Goal: Task Accomplishment & Management: Use online tool/utility

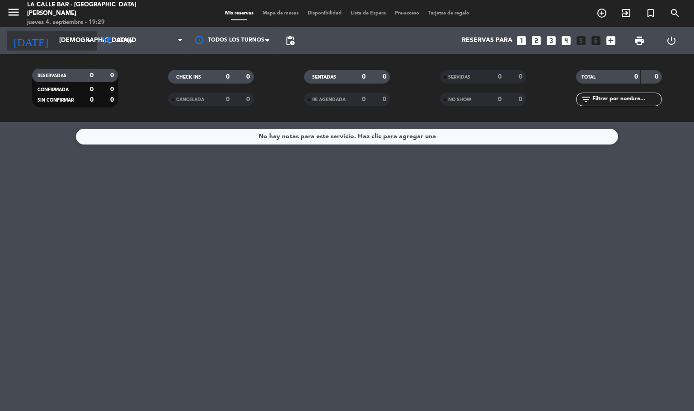
click at [55, 41] on input "[DEMOGRAPHIC_DATA][DATE]" at bounding box center [98, 41] width 86 height 16
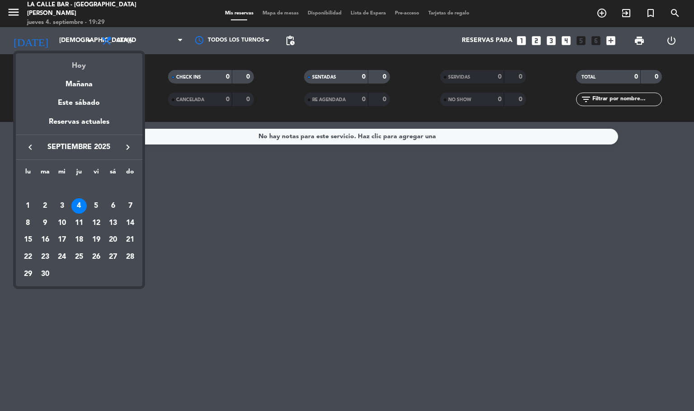
click at [78, 61] on div "Hoy" at bounding box center [79, 62] width 126 height 19
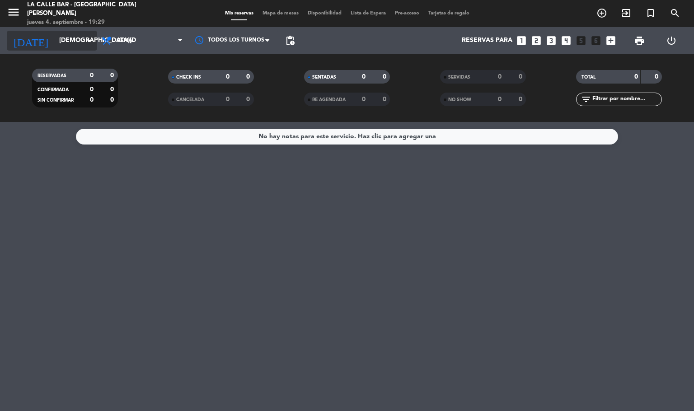
click at [71, 41] on input "[DEMOGRAPHIC_DATA][DATE]" at bounding box center [98, 41] width 86 height 16
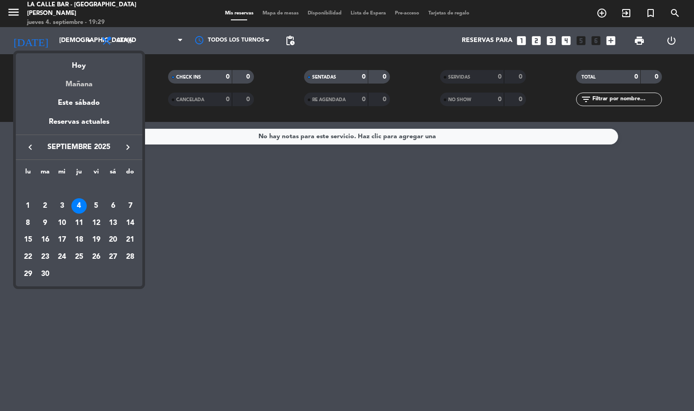
click at [76, 84] on div "Mañana" at bounding box center [79, 81] width 126 height 19
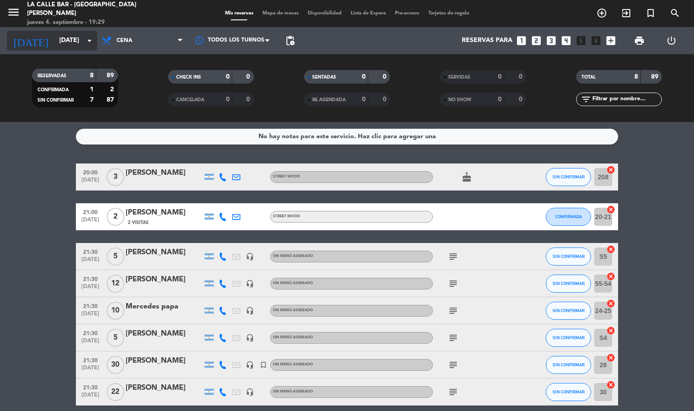
click at [55, 41] on input "[DATE]" at bounding box center [98, 41] width 86 height 16
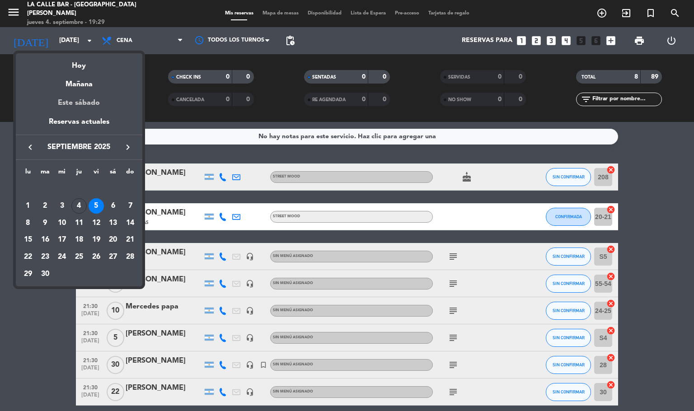
click at [89, 105] on div "Este sábado" at bounding box center [79, 102] width 126 height 25
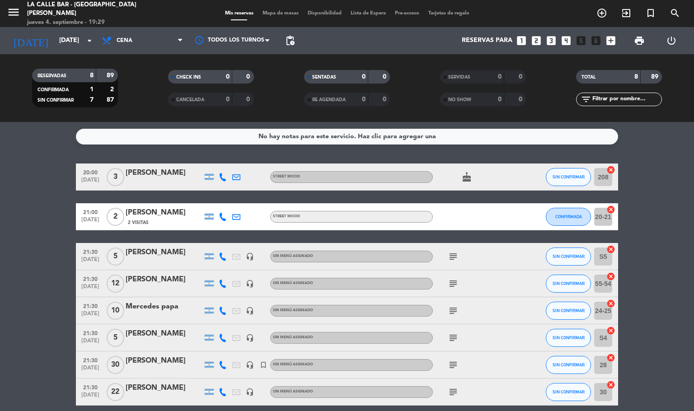
type input "[DATE]"
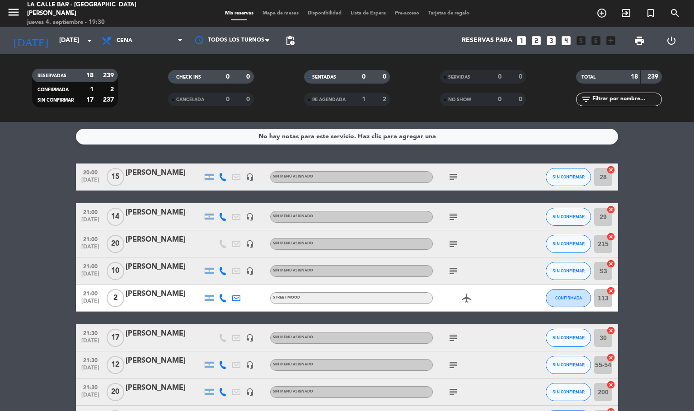
click at [271, 15] on span "Mapa de mesas" at bounding box center [280, 13] width 45 height 5
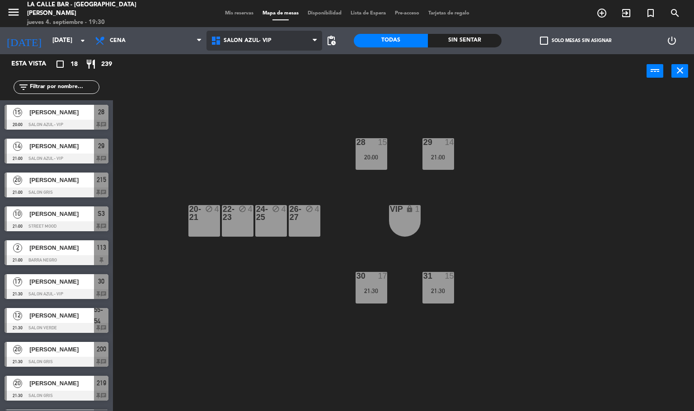
click at [238, 46] on span "SALON AZUL- VIP" at bounding box center [264, 41] width 116 height 20
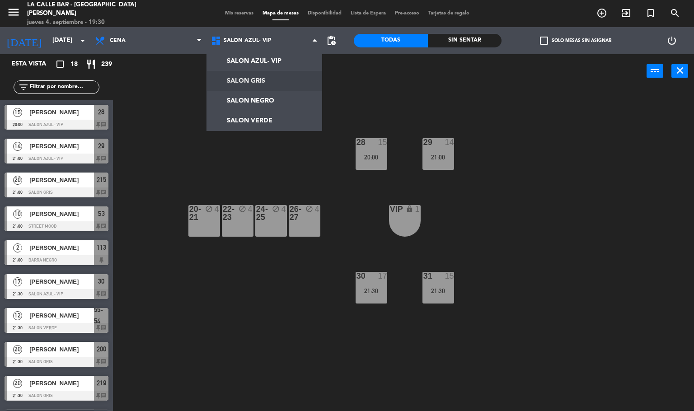
click at [286, 87] on ng-component "menu La Calle Bar - Villa [PERSON_NAME] [DATE] 4. septiembre - 19:30 Mis reserv…" at bounding box center [347, 205] width 694 height 411
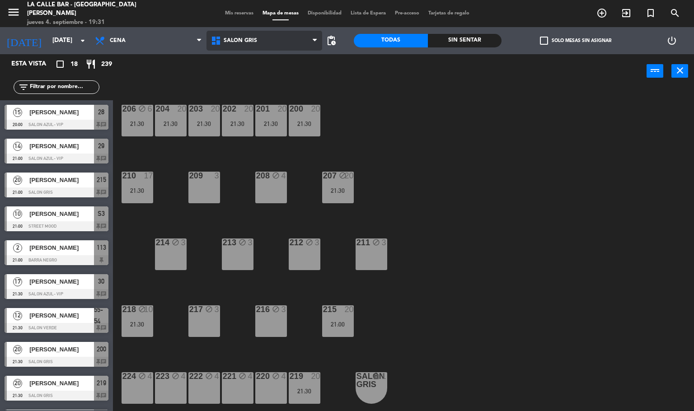
click at [247, 39] on span "SALON GRIS" at bounding box center [240, 40] width 33 height 6
click at [50, 26] on div "menu La Calle Bar - Villa [PERSON_NAME] [DATE] 4. septiembre - 19:31 Mis reserv…" at bounding box center [347, 13] width 694 height 27
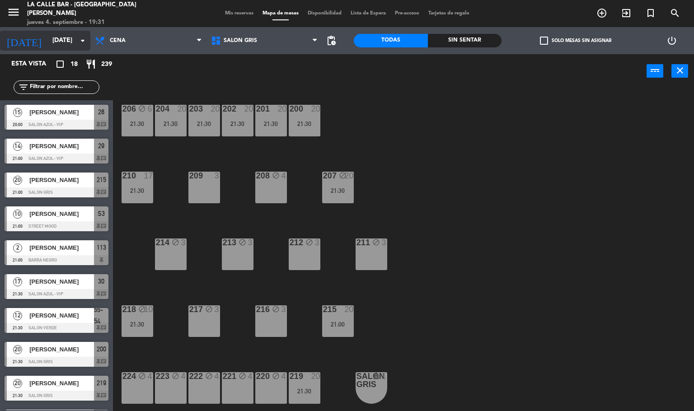
click at [63, 46] on input "[DATE]" at bounding box center [91, 41] width 86 height 16
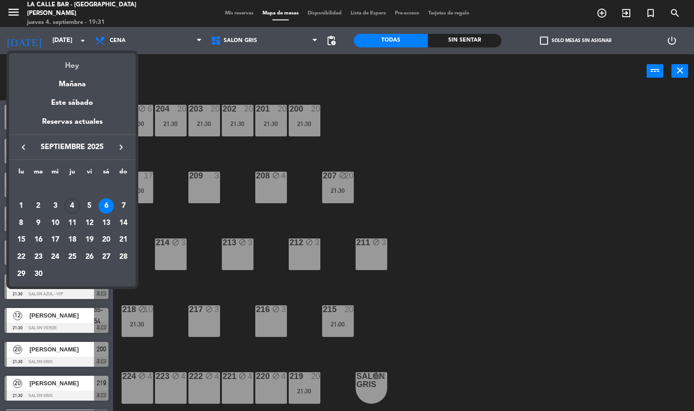
click at [78, 64] on div "Hoy" at bounding box center [72, 62] width 126 height 19
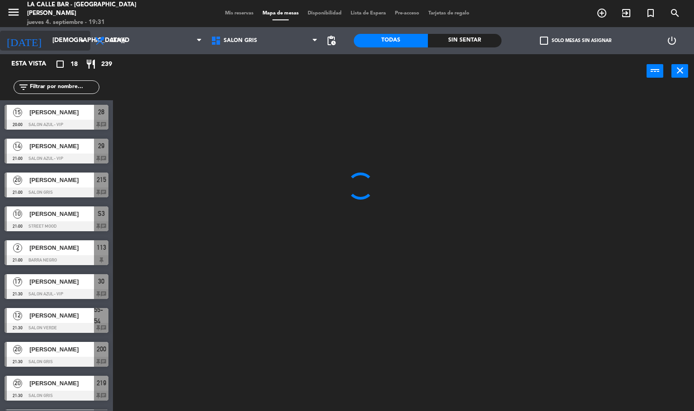
click at [45, 32] on div "[DATE] [DATE] arrow_drop_down" at bounding box center [45, 41] width 90 height 20
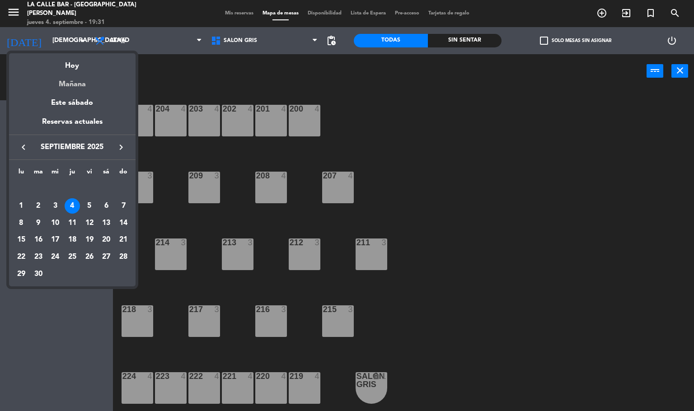
click at [71, 78] on div "Mañana" at bounding box center [72, 81] width 126 height 19
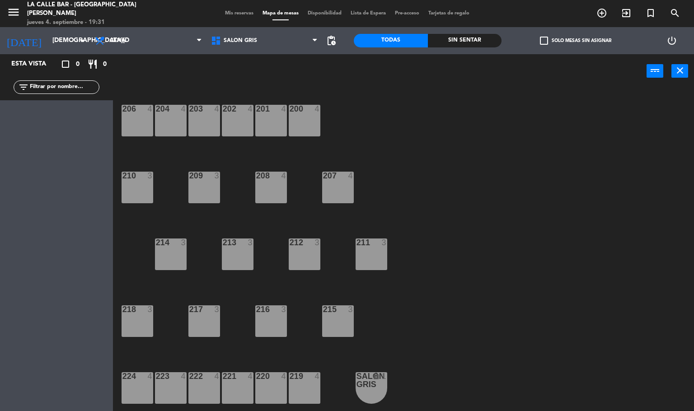
type input "[DATE]"
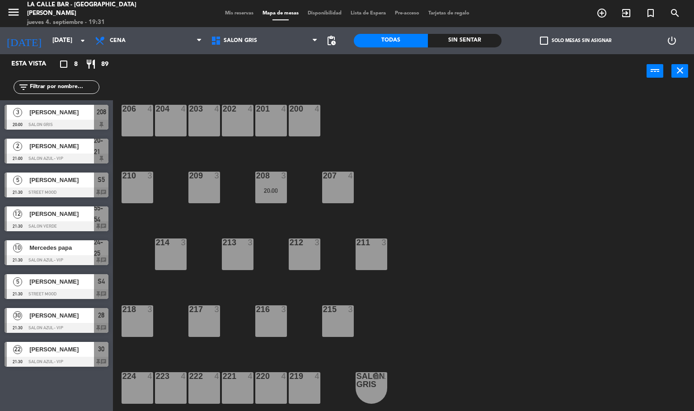
drag, startPoint x: 64, startPoint y: 317, endPoint x: 224, endPoint y: 358, distance: 165.0
click at [84, 320] on div "30 [PERSON_NAME] 21:30 SALON AZUL- VIP 28 chat" at bounding box center [56, 320] width 113 height 34
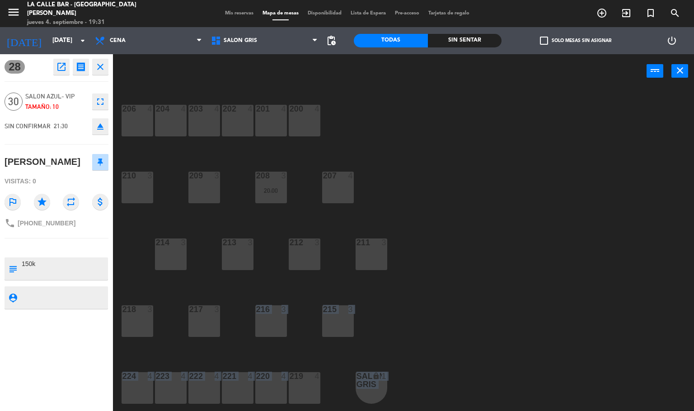
drag, startPoint x: 224, startPoint y: 358, endPoint x: 286, endPoint y: 380, distance: 66.1
click at [286, 380] on div "206 4 204 4 203 4 202 4 201 4 200 4 210 3 209 3 208 3 20:00 207 4 214 3 213 3 2…" at bounding box center [407, 250] width 574 height 323
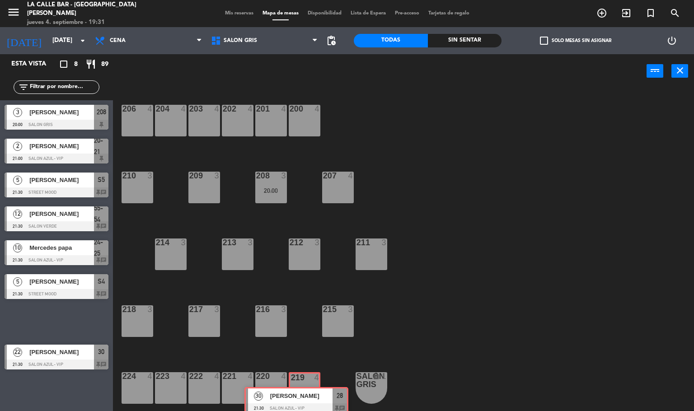
drag, startPoint x: 62, startPoint y: 310, endPoint x: 302, endPoint y: 389, distance: 252.5
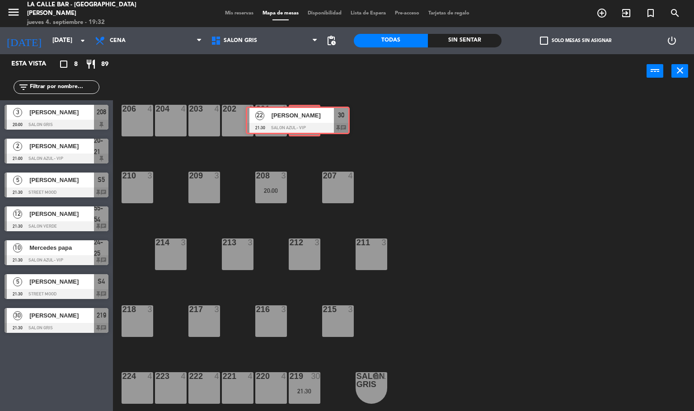
drag, startPoint x: 70, startPoint y: 354, endPoint x: 311, endPoint y: 118, distance: 336.9
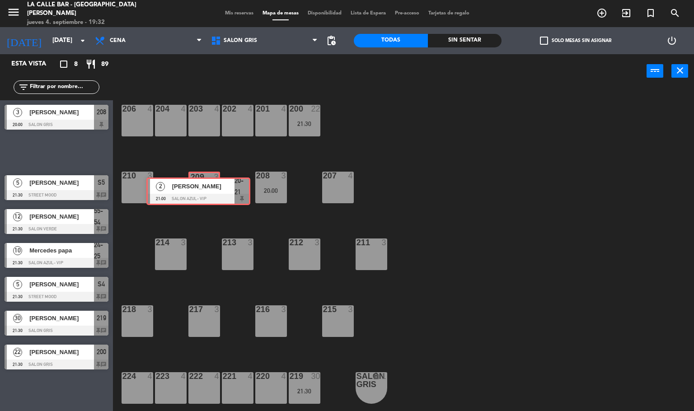
drag, startPoint x: 61, startPoint y: 148, endPoint x: 203, endPoint y: 187, distance: 147.0
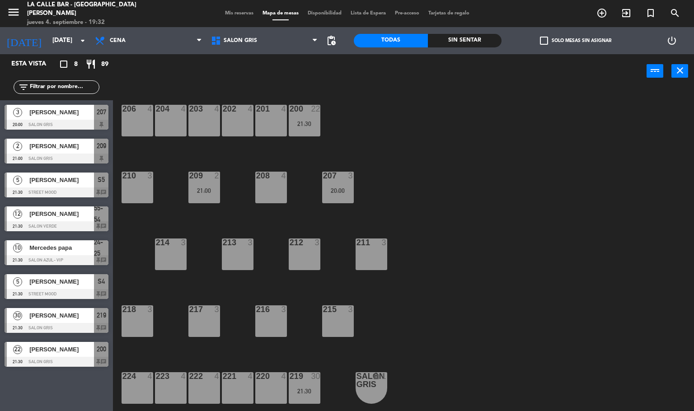
click at [496, 160] on div "206 4 204 4 203 4 202 4 201 4 200 22 21:30 210 3 209 2 21:00 208 4 207 3 20:00 …" at bounding box center [407, 250] width 574 height 323
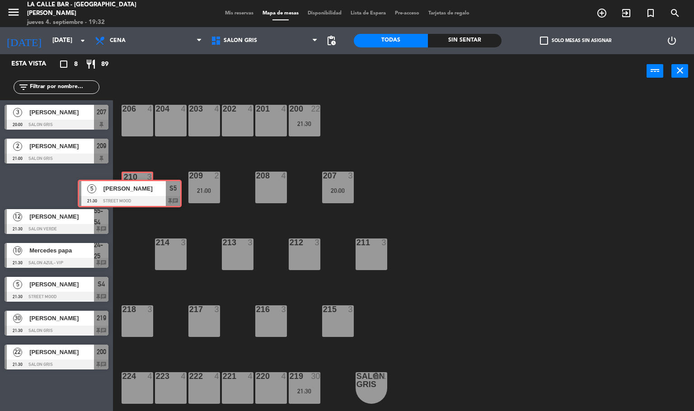
drag, startPoint x: 60, startPoint y: 179, endPoint x: 135, endPoint y: 187, distance: 76.4
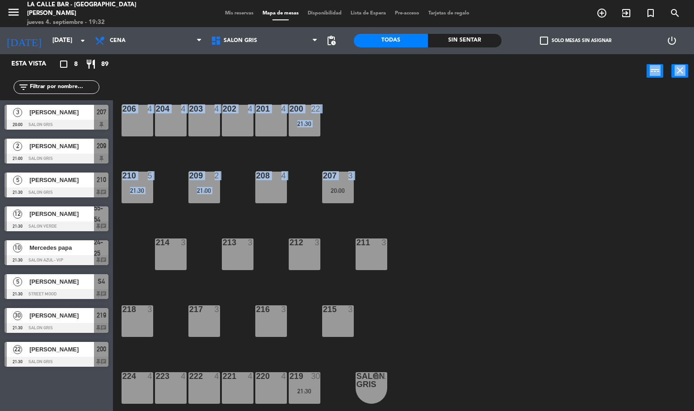
drag, startPoint x: 339, startPoint y: 186, endPoint x: 312, endPoint y: 184, distance: 27.2
click at [261, 41] on span "SALON GRIS" at bounding box center [264, 41] width 116 height 20
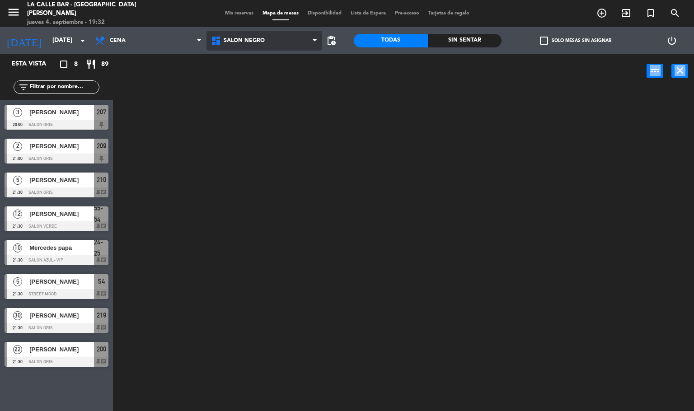
click at [274, 99] on ng-component "menu La Calle Bar - Villa [PERSON_NAME] [DATE] 4. septiembre - 19:32 Mis reserv…" at bounding box center [347, 205] width 694 height 411
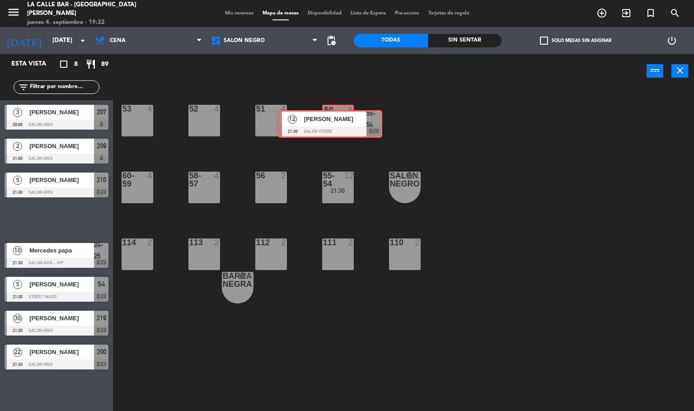
drag, startPoint x: 63, startPoint y: 217, endPoint x: 336, endPoint y: 121, distance: 290.1
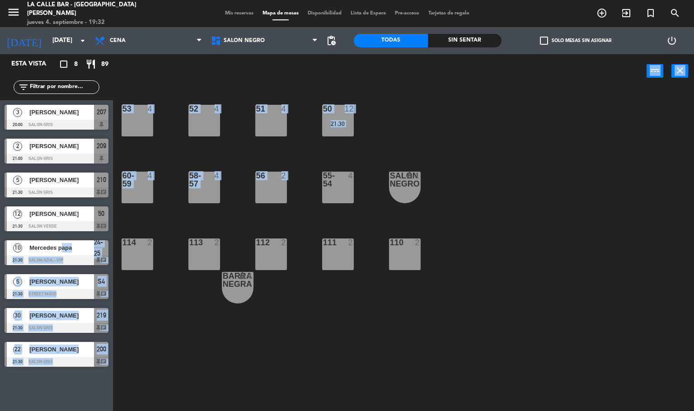
drag, startPoint x: 61, startPoint y: 252, endPoint x: 304, endPoint y: 189, distance: 250.6
click at [256, 219] on div "53 4 52 4 51 4 50 12 21:30 60-59 4 58-57 4 56 2 55-54 4 SALON NEGRO lock 1 114 …" at bounding box center [407, 250] width 574 height 323
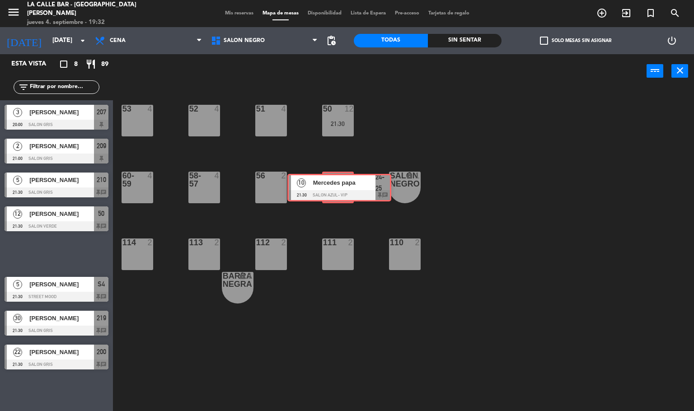
drag, startPoint x: 49, startPoint y: 253, endPoint x: 332, endPoint y: 187, distance: 290.4
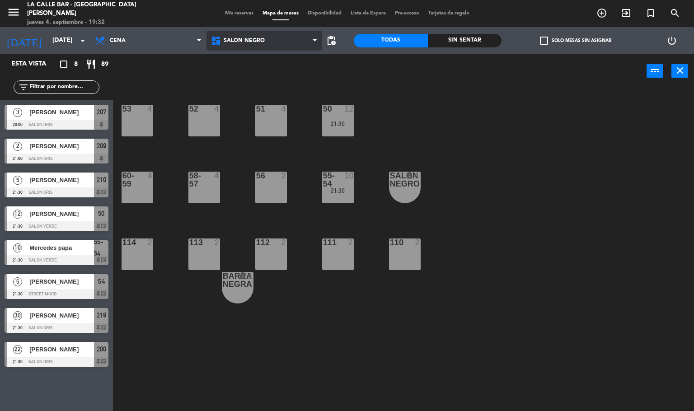
click at [250, 43] on span "SALON NEGRO" at bounding box center [244, 40] width 41 height 6
click at [611, 169] on div "53 4 52 4 51 4 50 12 21:30 60-59 4 58-57 4 56 2 55-54 10 21:30 SALON NEGRO lock…" at bounding box center [407, 250] width 574 height 323
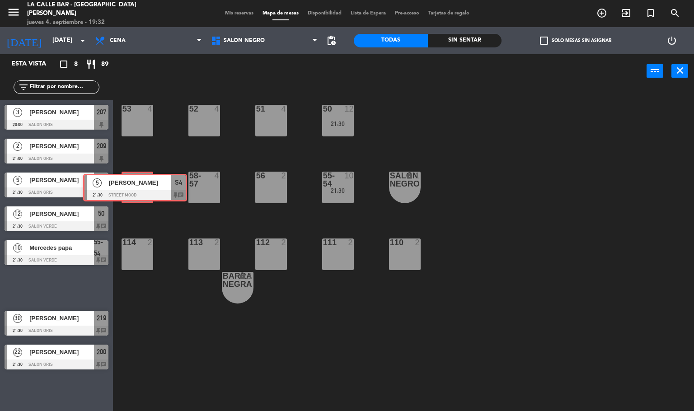
drag, startPoint x: 51, startPoint y: 283, endPoint x: 133, endPoint y: 182, distance: 130.1
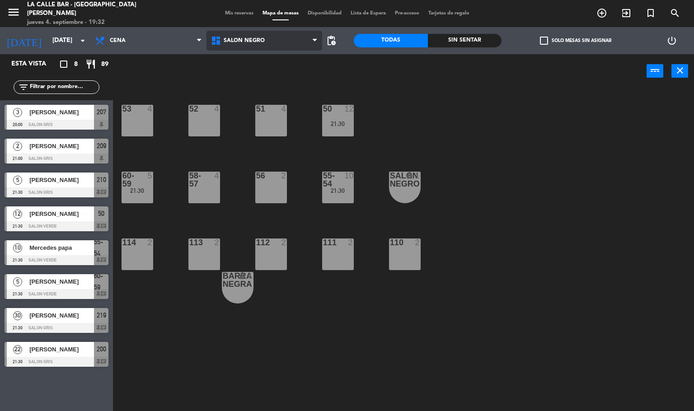
click at [259, 45] on span "SALON NEGRO" at bounding box center [264, 41] width 116 height 20
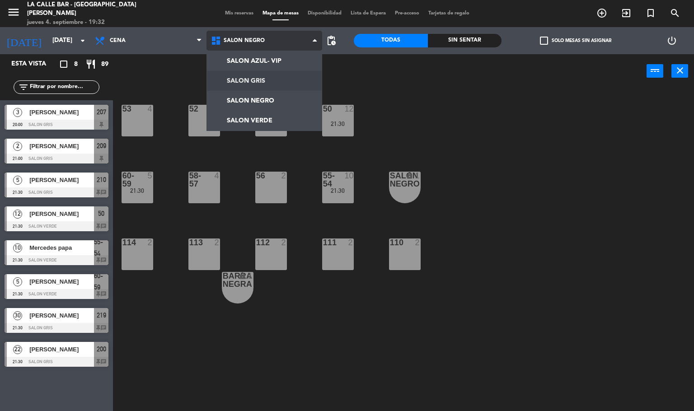
click at [277, 80] on ng-component "menu La Calle Bar - Villa [PERSON_NAME] [DATE] 4. septiembre - 19:32 Mis reserv…" at bounding box center [347, 205] width 694 height 411
